Goal: Navigation & Orientation: Understand site structure

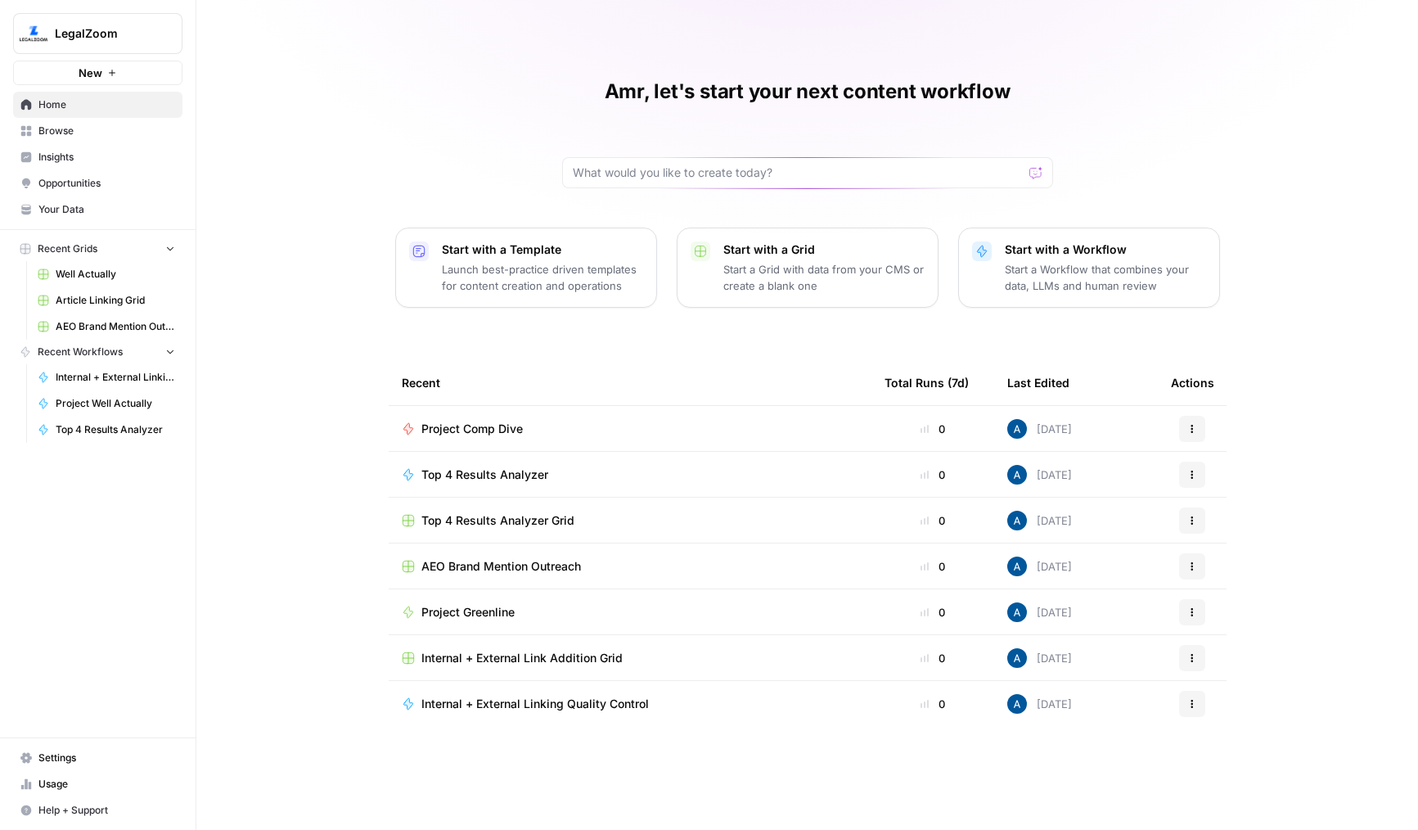
click at [101, 160] on span "Insights" at bounding box center [106, 157] width 137 height 15
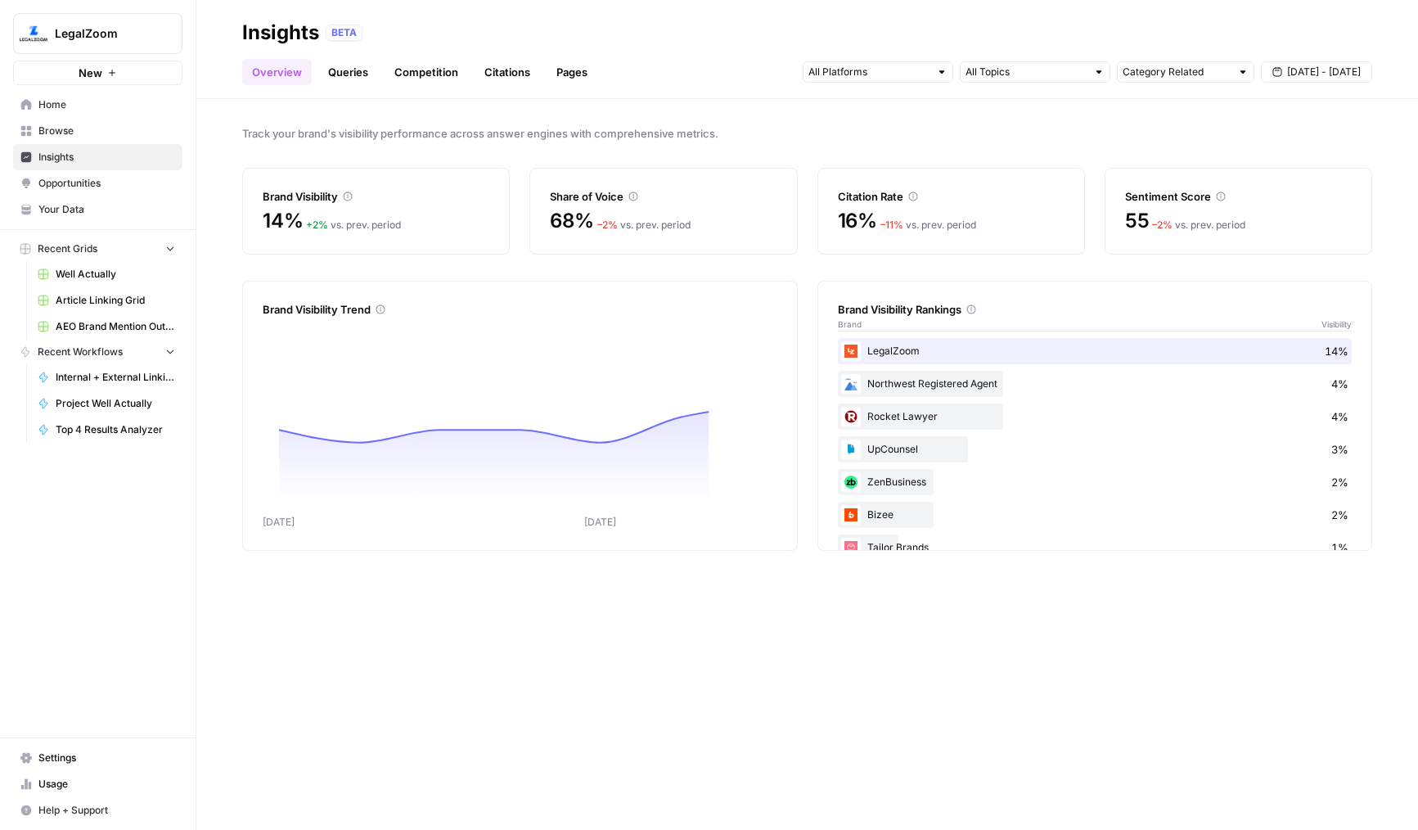
click at [501, 82] on link "Citations" at bounding box center [507, 72] width 65 height 26
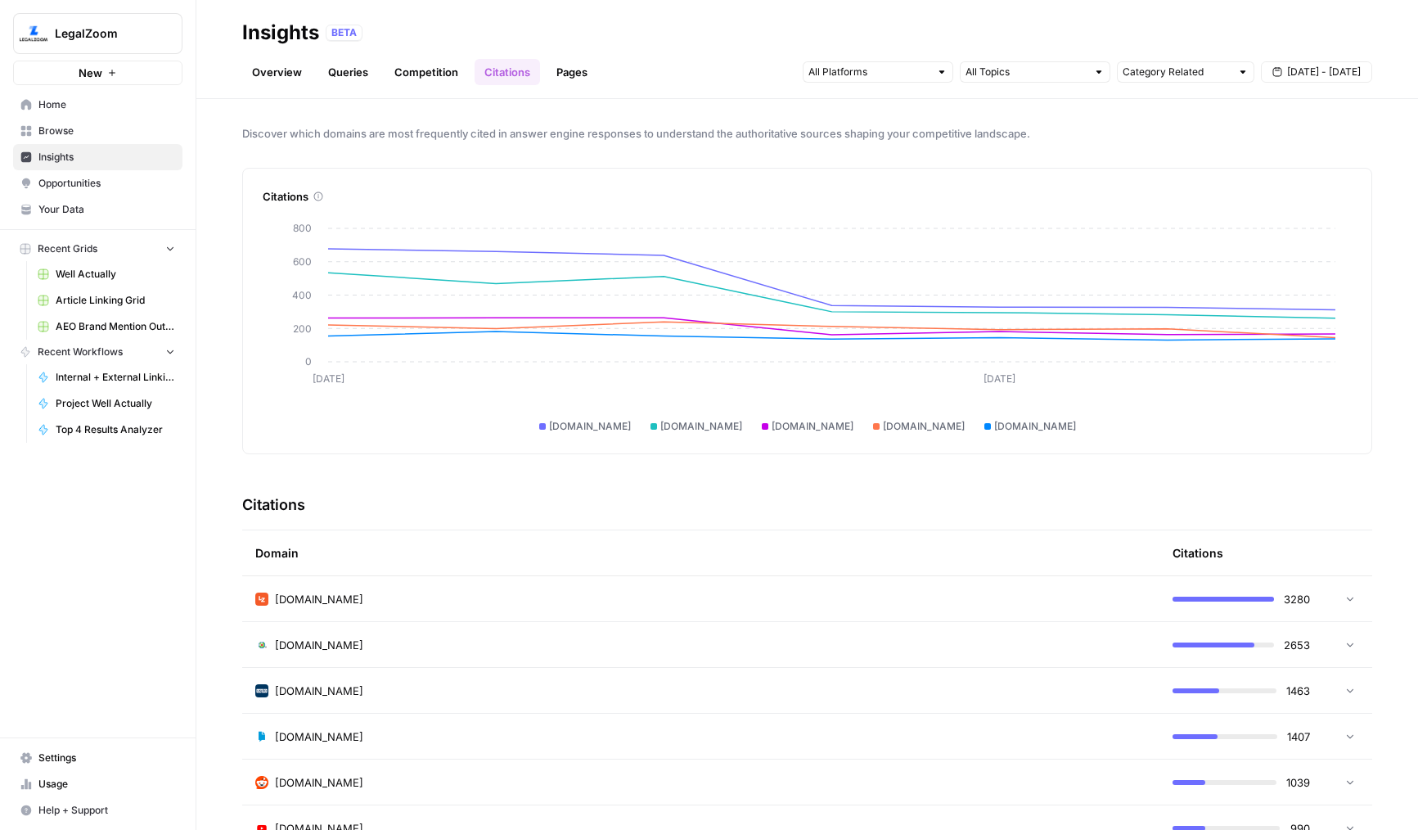
scroll to position [37, 0]
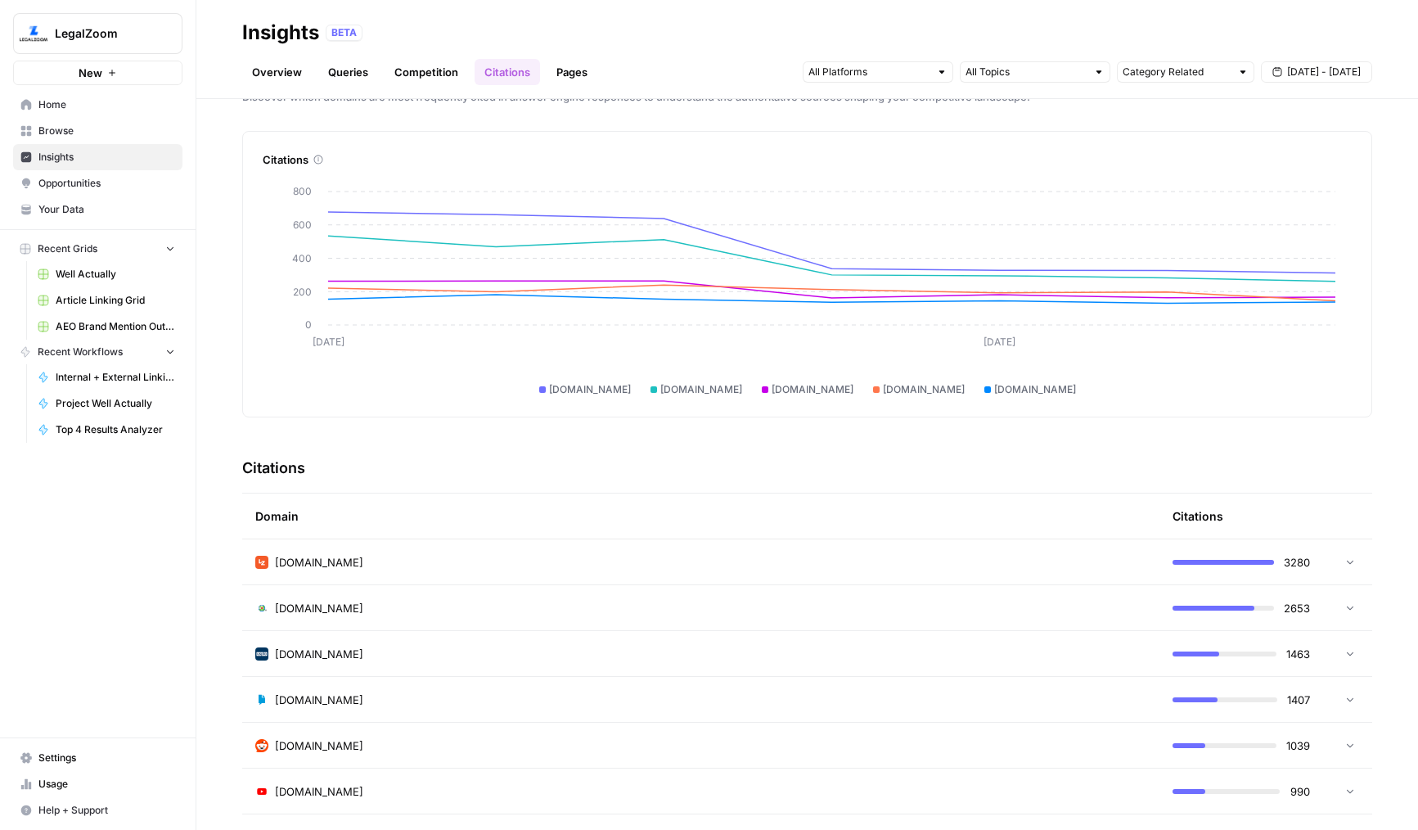
click at [714, 549] on td "[DOMAIN_NAME]" at bounding box center [700, 561] width 917 height 45
click at [727, 552] on td "[DOMAIN_NAME]" at bounding box center [700, 561] width 917 height 45
click at [572, 87] on header "Insights BETA Overview Queries Competition Citations Pages Category Related [DA…" at bounding box center [807, 49] width 1222 height 99
click at [574, 73] on link "Pages" at bounding box center [572, 72] width 51 height 26
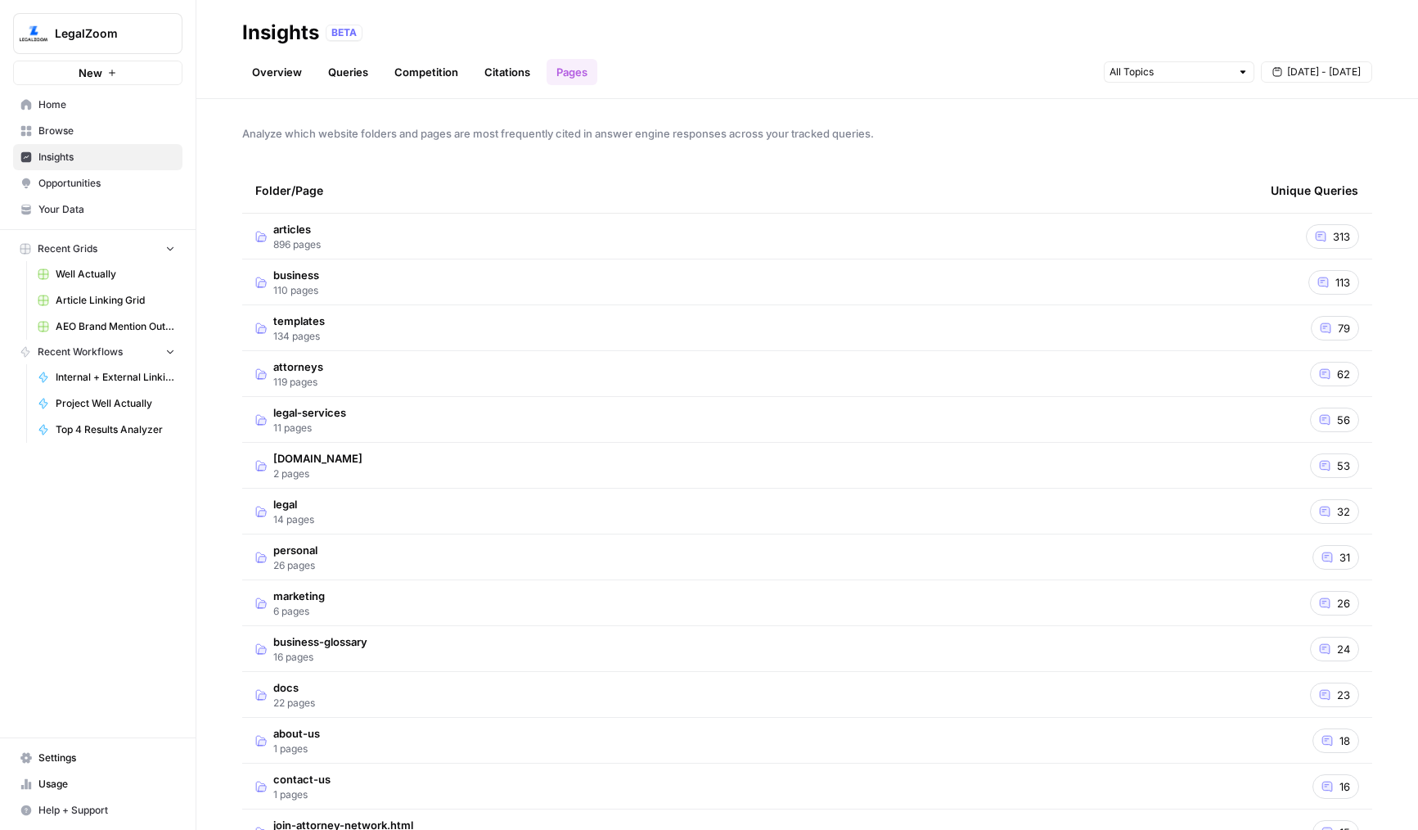
click at [435, 231] on td "articles 896 pages" at bounding box center [749, 236] width 1015 height 45
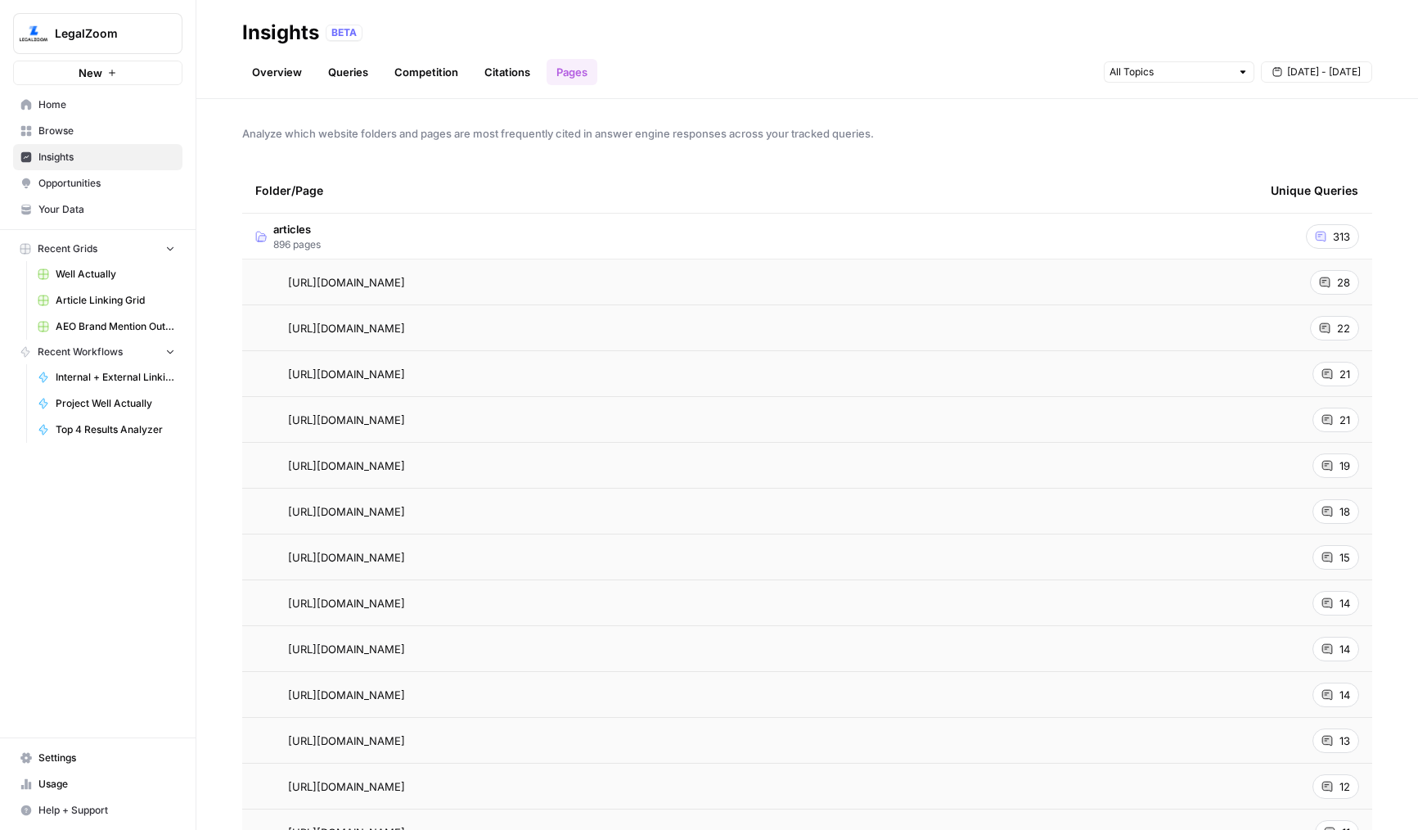
click at [449, 233] on td "articles 896 pages" at bounding box center [749, 236] width 1015 height 45
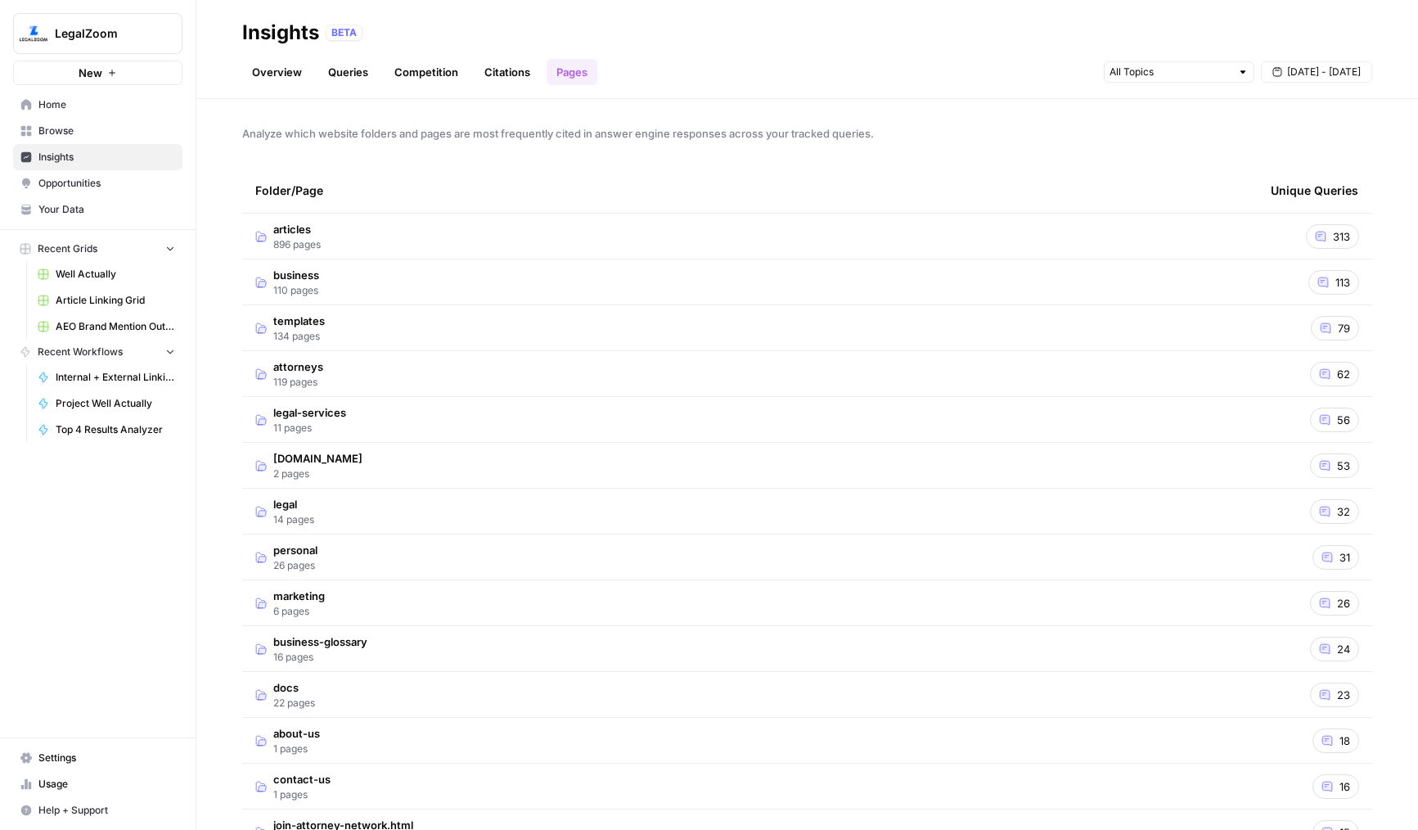
click at [293, 70] on link "Overview" at bounding box center [277, 72] width 70 height 26
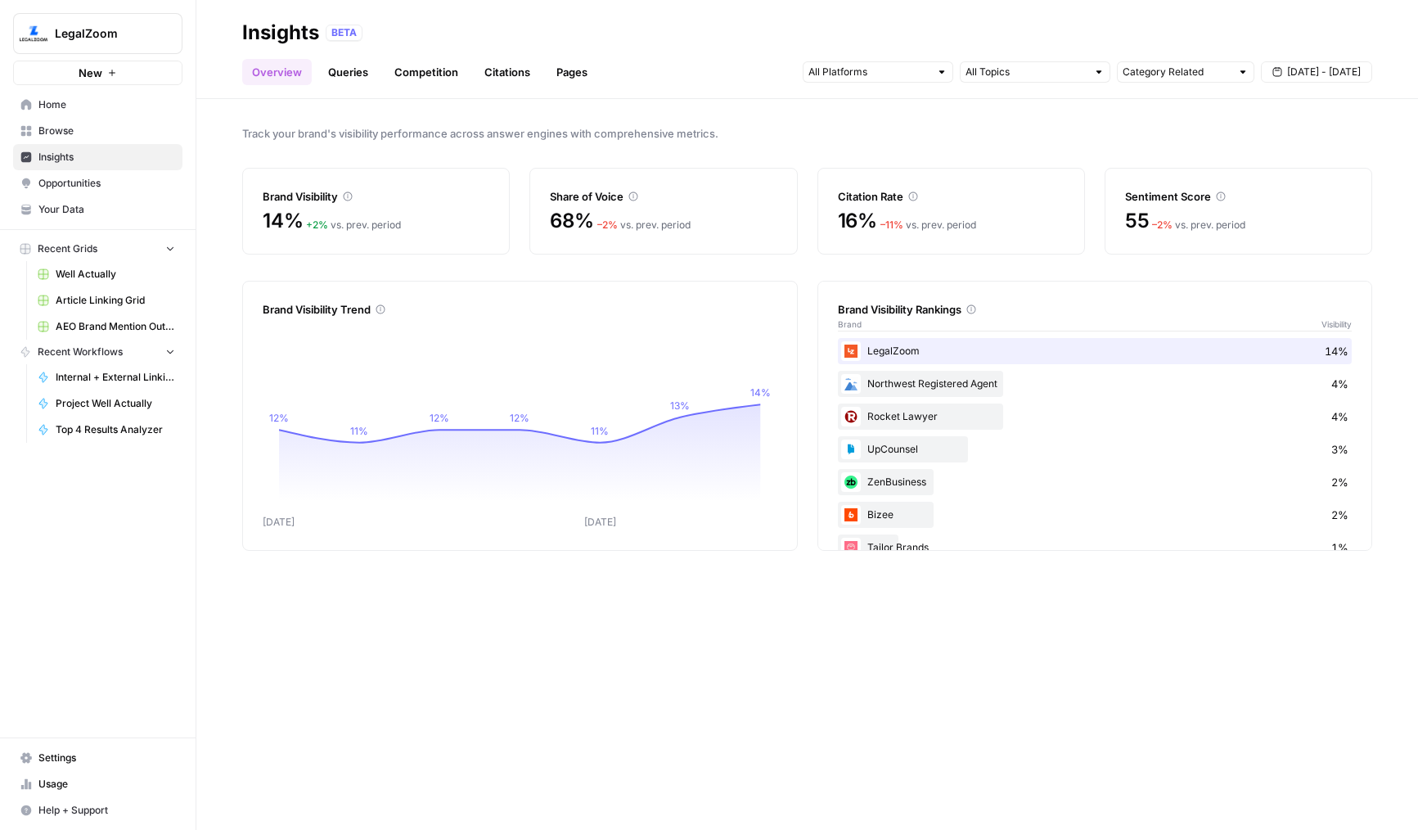
click at [326, 69] on link "Queries" at bounding box center [348, 72] width 60 height 26
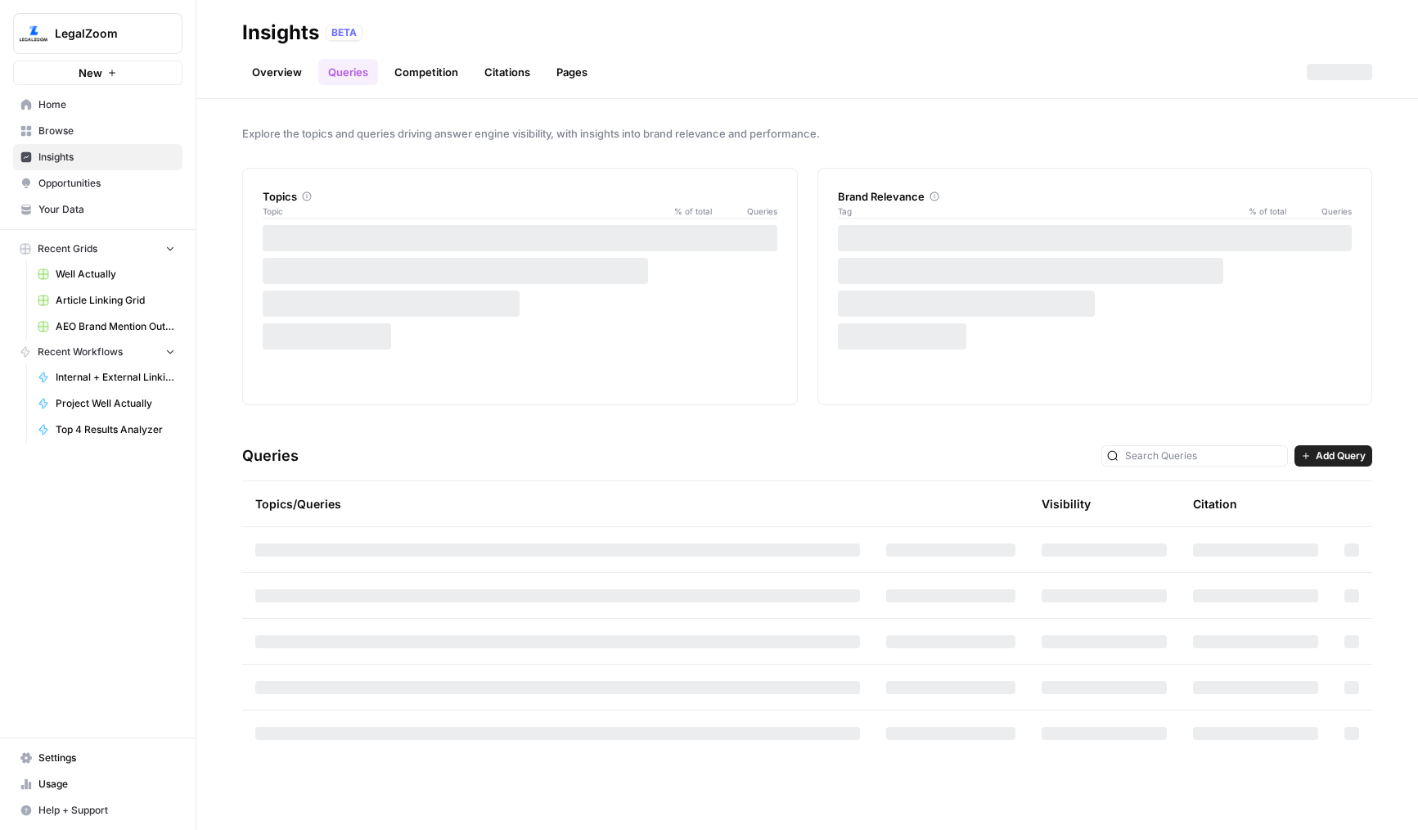
click at [265, 88] on header "Insights BETA Overview Queries Competition Citations Pages" at bounding box center [807, 49] width 1222 height 99
click at [272, 80] on link "Overview" at bounding box center [277, 72] width 70 height 26
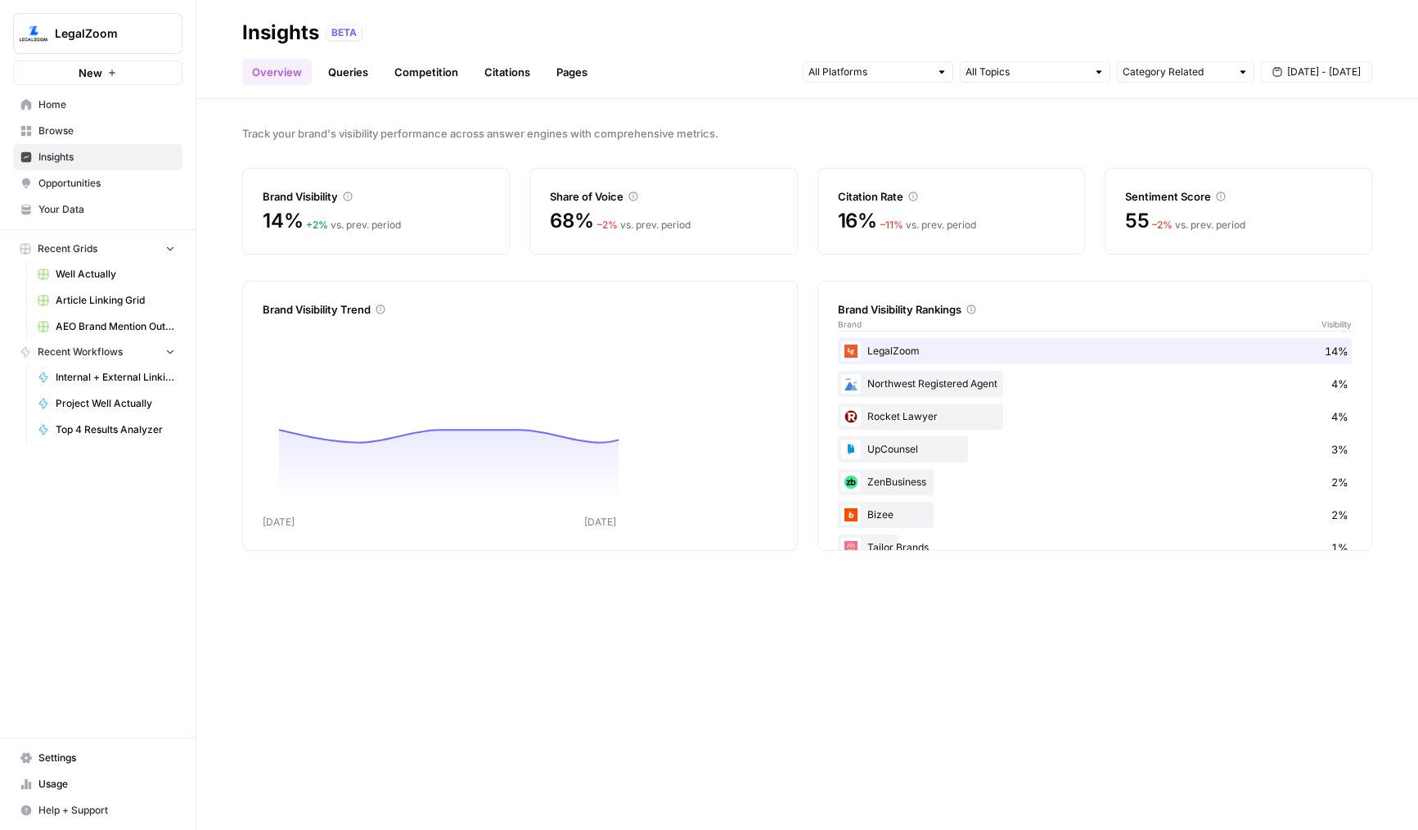
click at [387, 89] on header "Insights BETA Overview Queries Competition Citations Pages Category Related [DA…" at bounding box center [807, 49] width 1222 height 99
click at [398, 79] on link "Competition" at bounding box center [426, 72] width 83 height 26
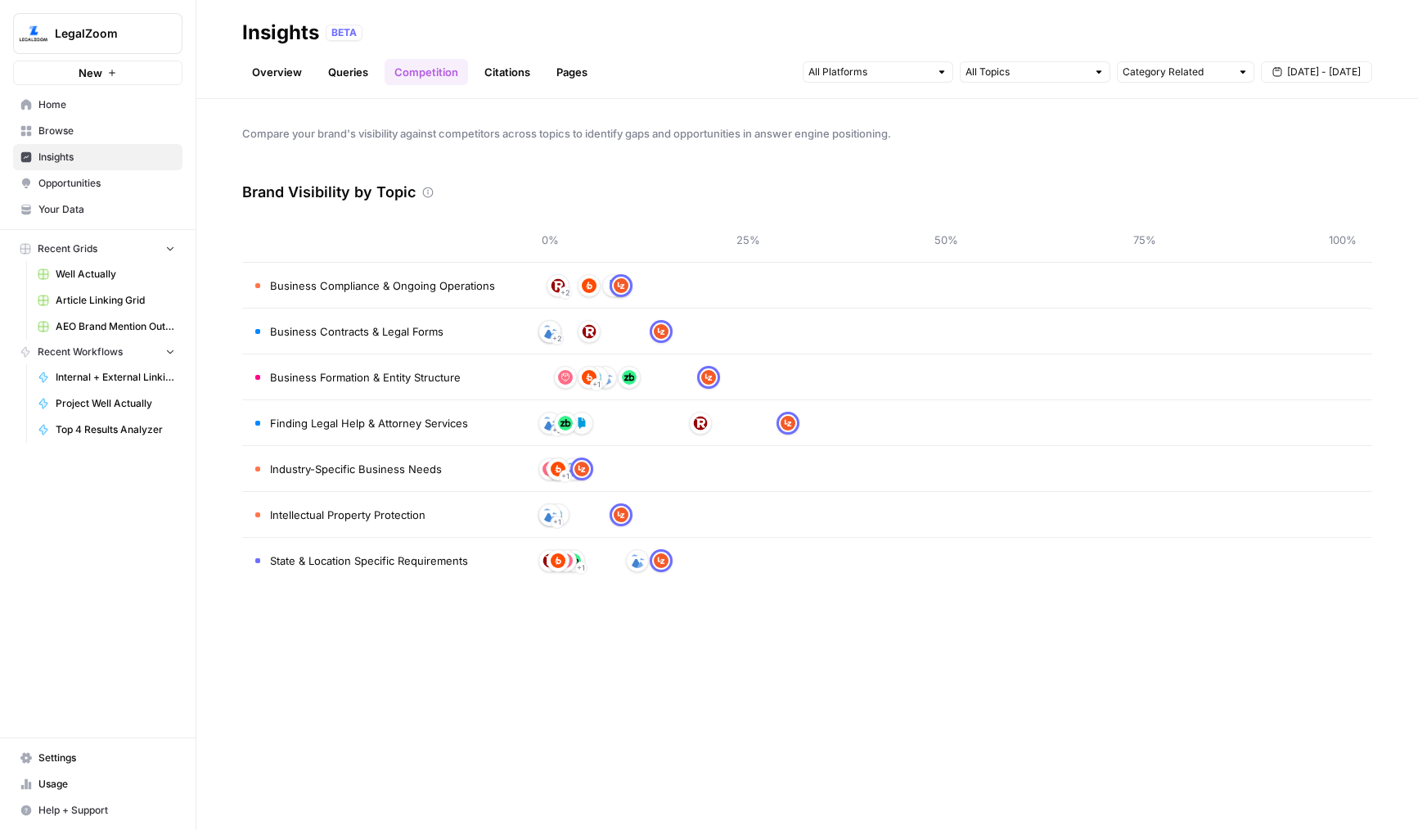
click at [497, 76] on link "Citations" at bounding box center [507, 72] width 65 height 26
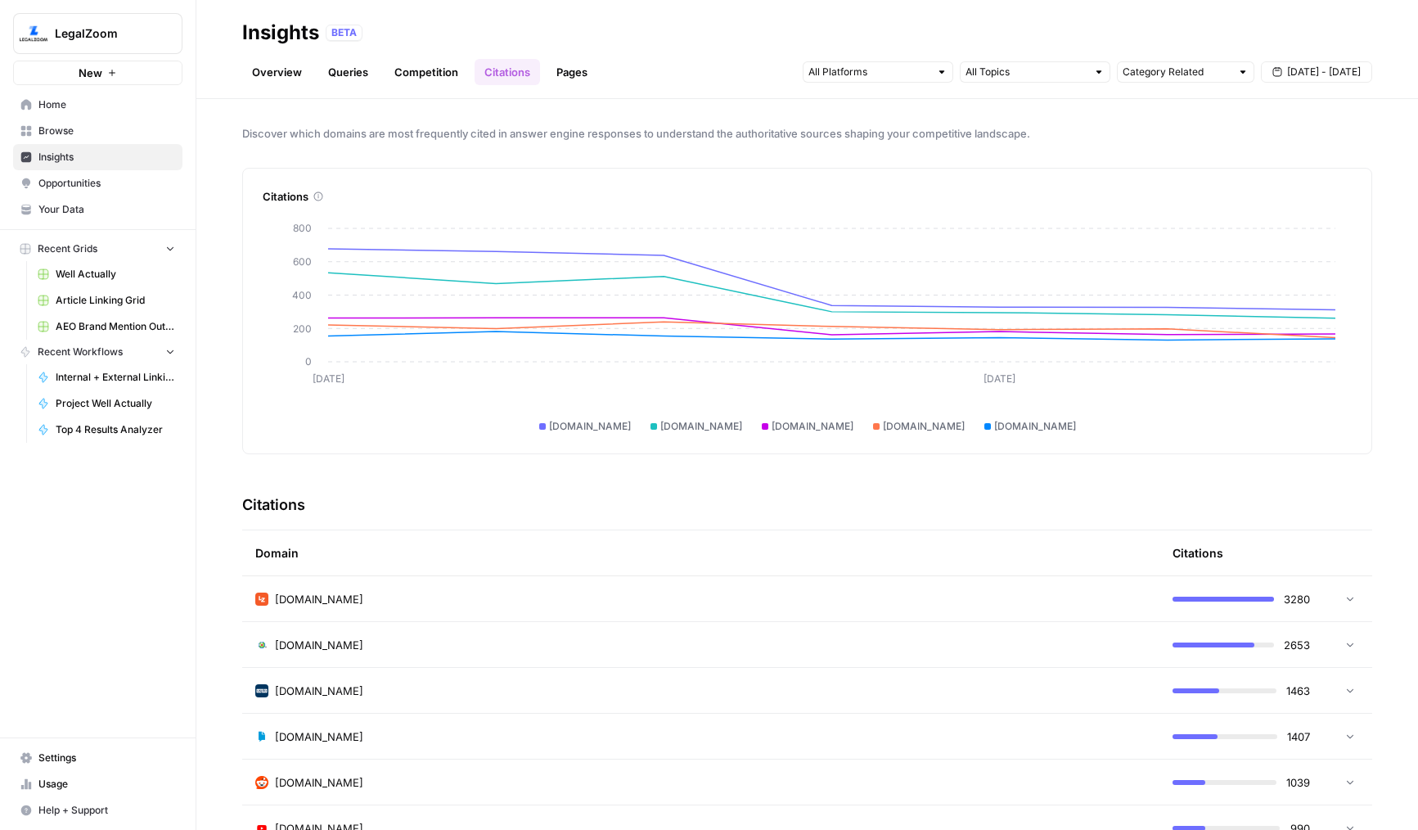
click at [569, 70] on link "Pages" at bounding box center [572, 72] width 51 height 26
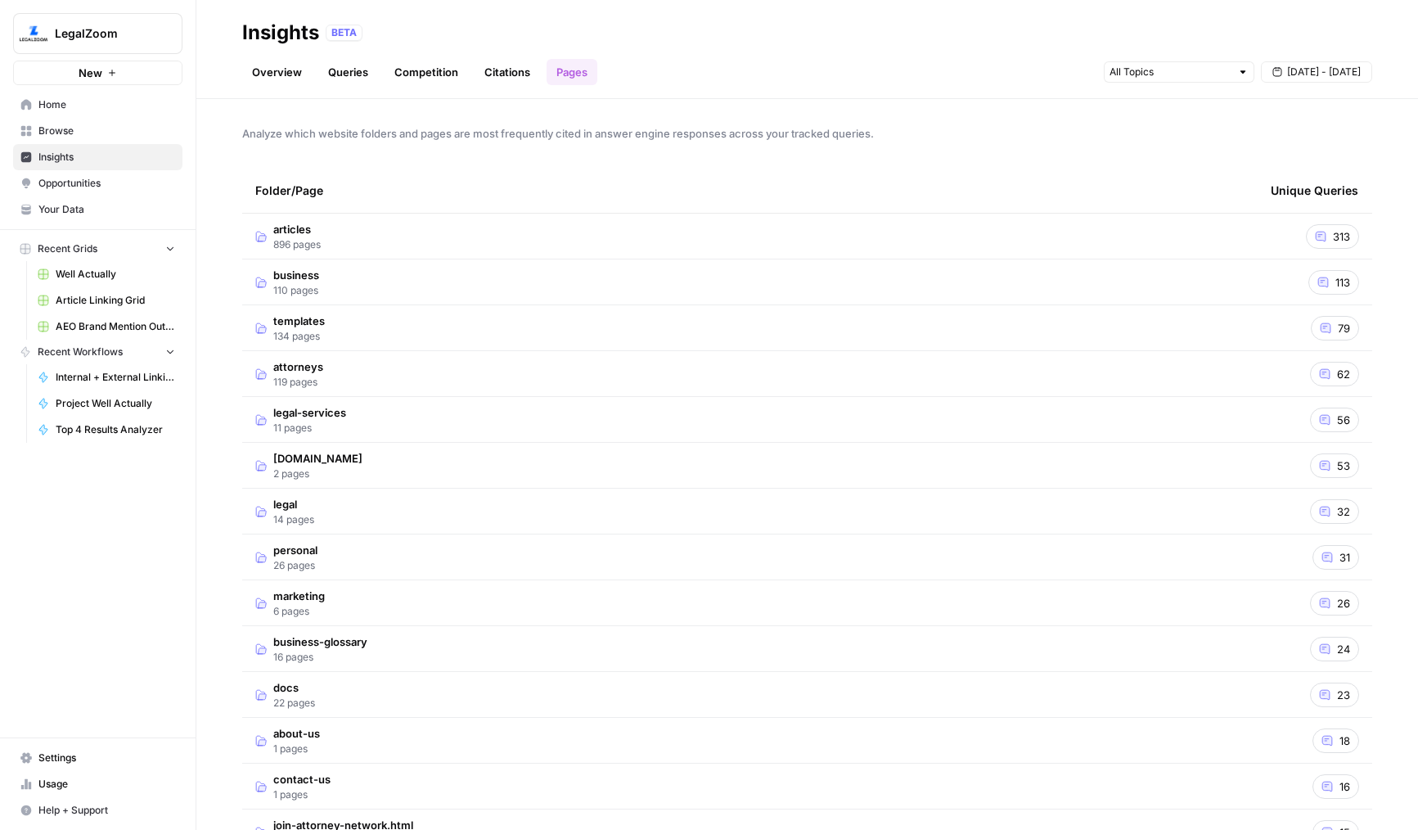
click at [139, 171] on link "Opportunities" at bounding box center [97, 183] width 169 height 26
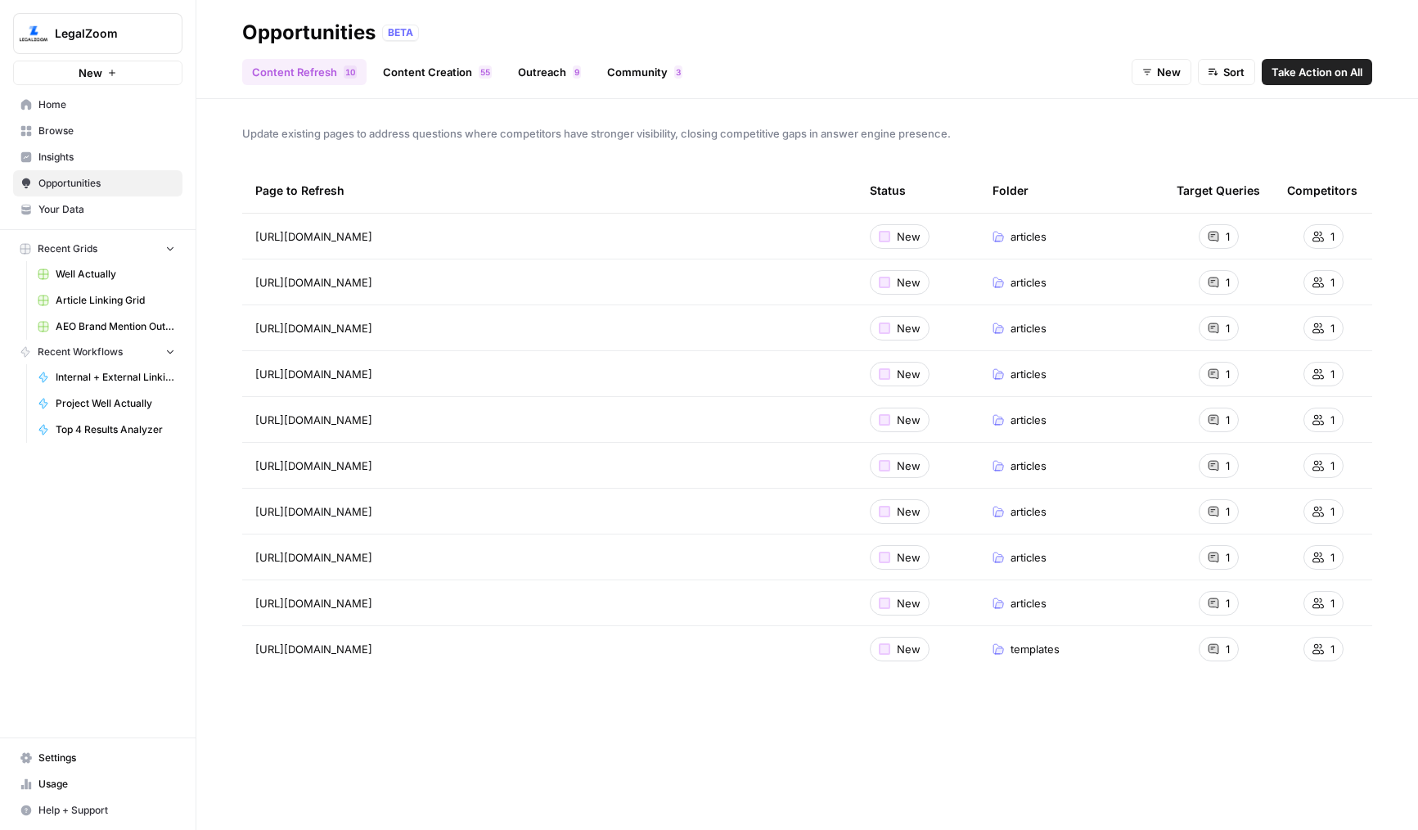
click at [416, 72] on link "Content Creation 5 5" at bounding box center [437, 72] width 128 height 26
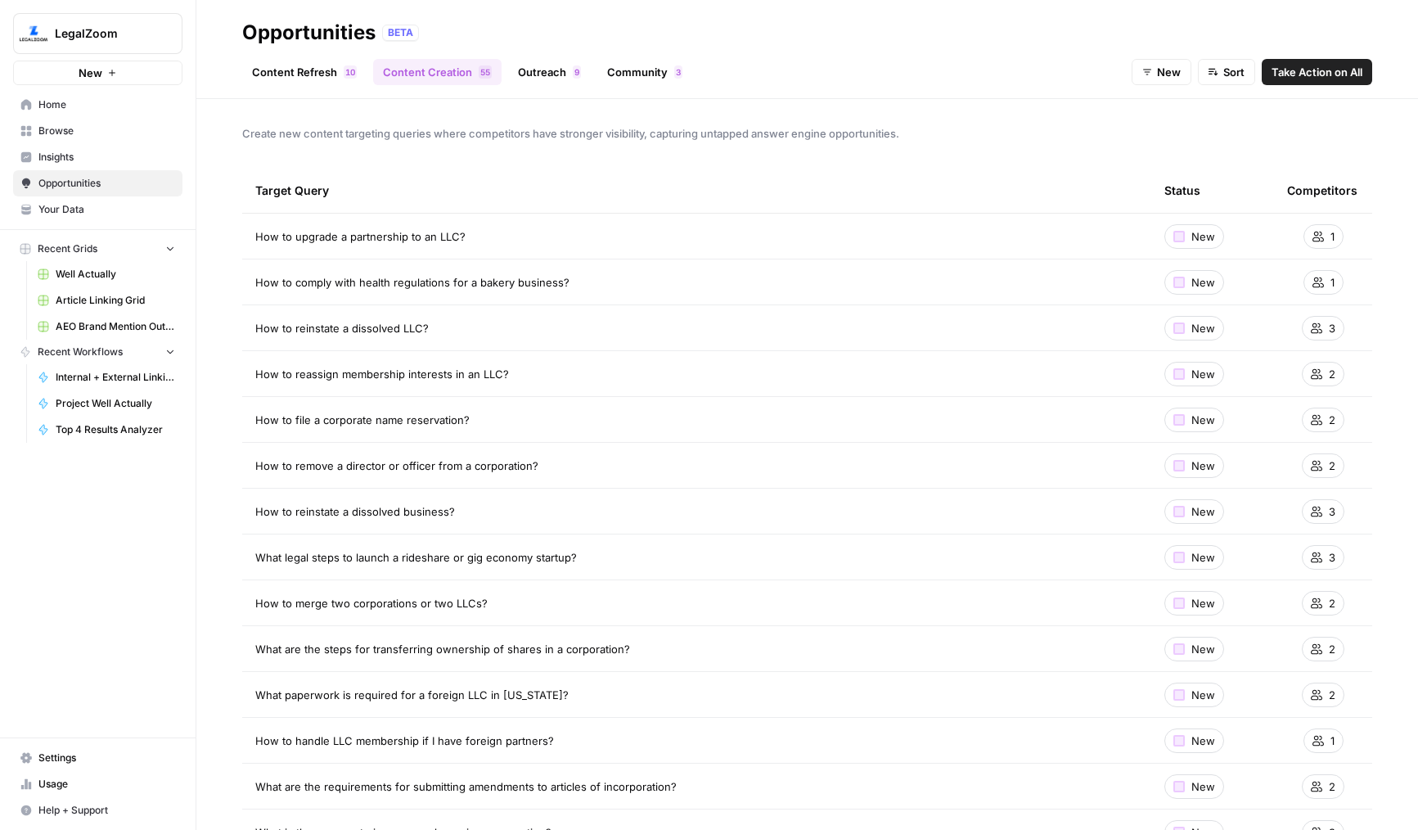
click at [1217, 83] on button "Sort" at bounding box center [1226, 72] width 57 height 26
click at [1100, 96] on header "Opportunities BETA Content Refresh 0 1 Content Creation 5 5 Outreach 9 Communit…" at bounding box center [807, 49] width 1222 height 99
click at [1142, 73] on icon "button" at bounding box center [1147, 72] width 10 height 10
click at [1108, 66] on div "Content Refresh 0 1 Content Creation 5 5 Outreach 9 Community 3 New Sort Take A…" at bounding box center [807, 65] width 1130 height 39
click at [541, 66] on link "Outreach 9" at bounding box center [549, 72] width 83 height 26
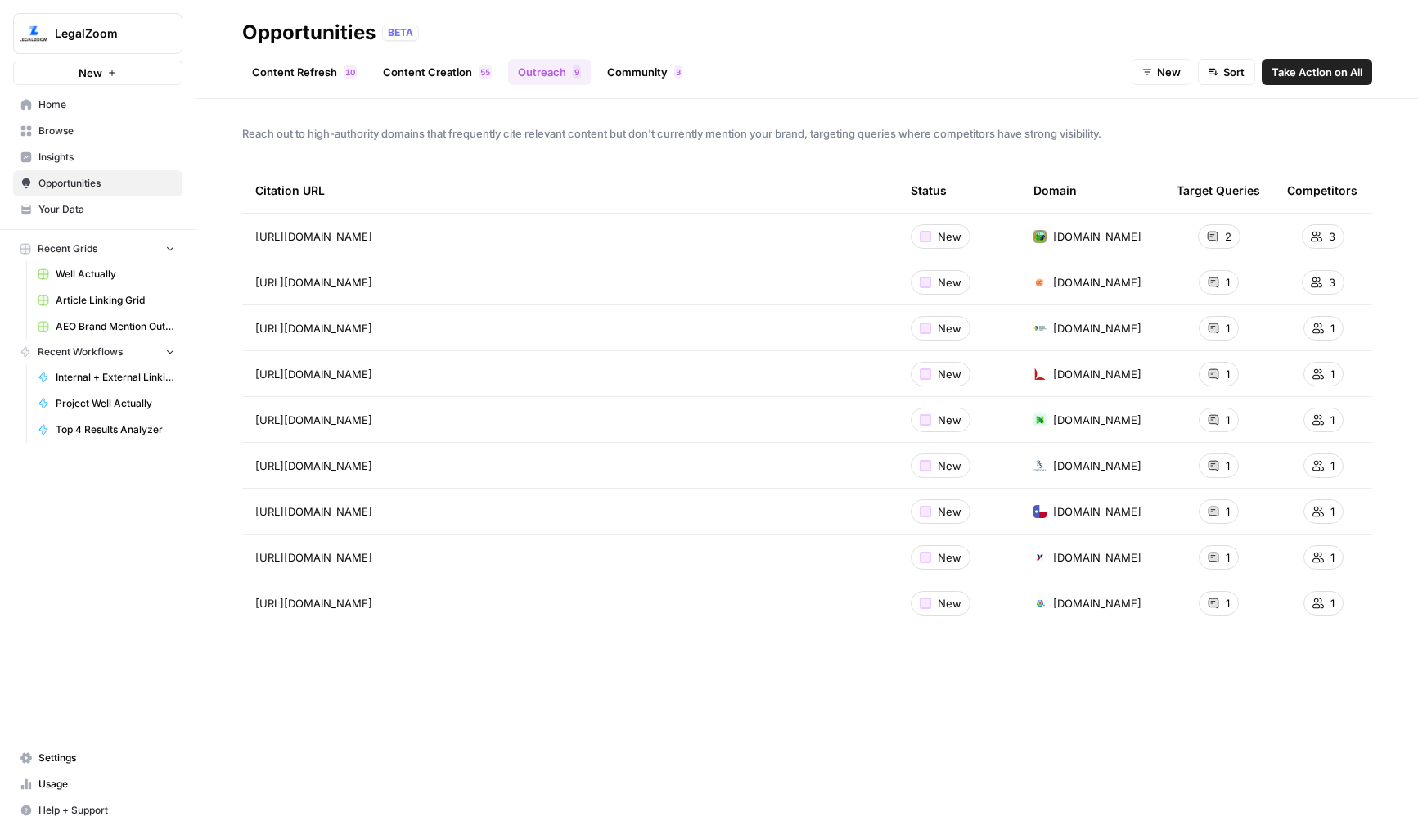
click at [435, 74] on link "Content Creation 5 5" at bounding box center [437, 72] width 128 height 26
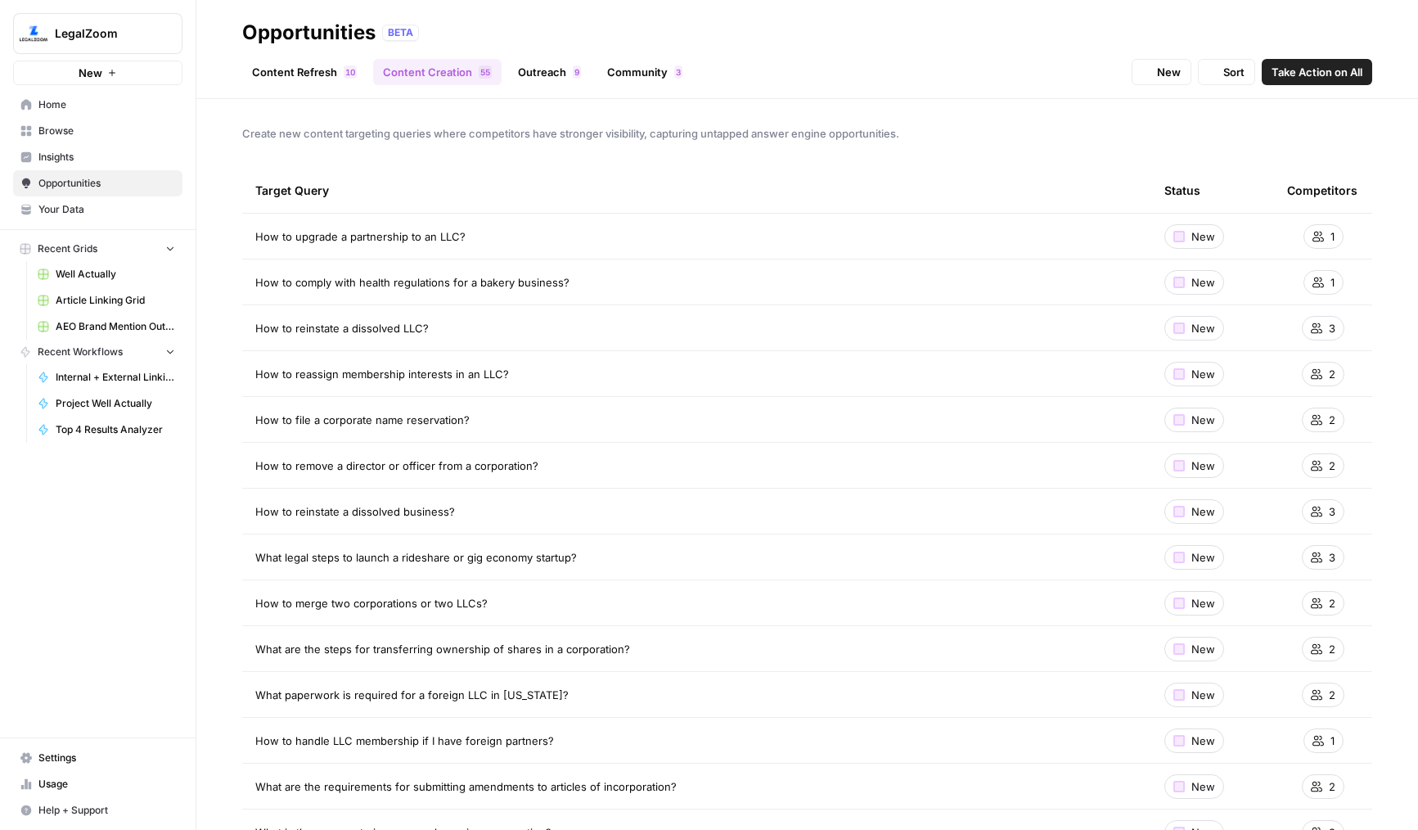
click at [287, 65] on link "Content Refresh 0 1" at bounding box center [304, 72] width 124 height 26
